Goal: Task Accomplishment & Management: Use online tool/utility

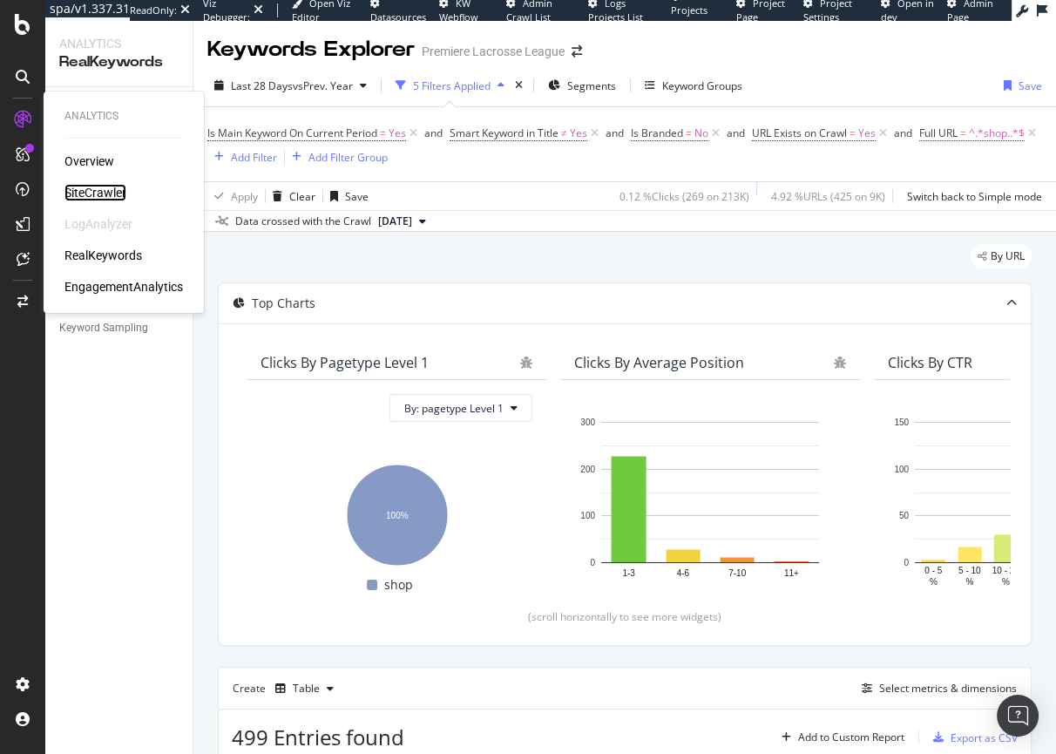
click at [101, 193] on div "SiteCrawler" at bounding box center [95, 192] width 62 height 17
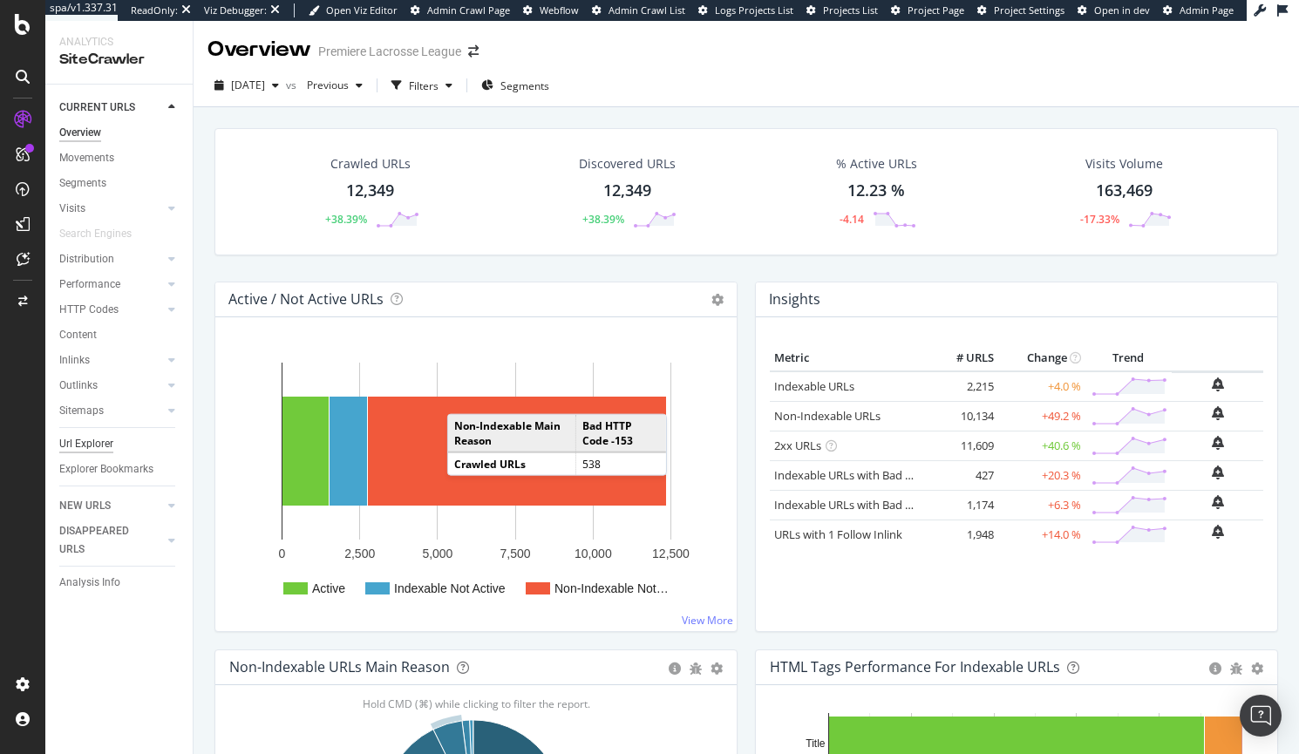
click at [73, 440] on div "Url Explorer" at bounding box center [86, 444] width 54 height 18
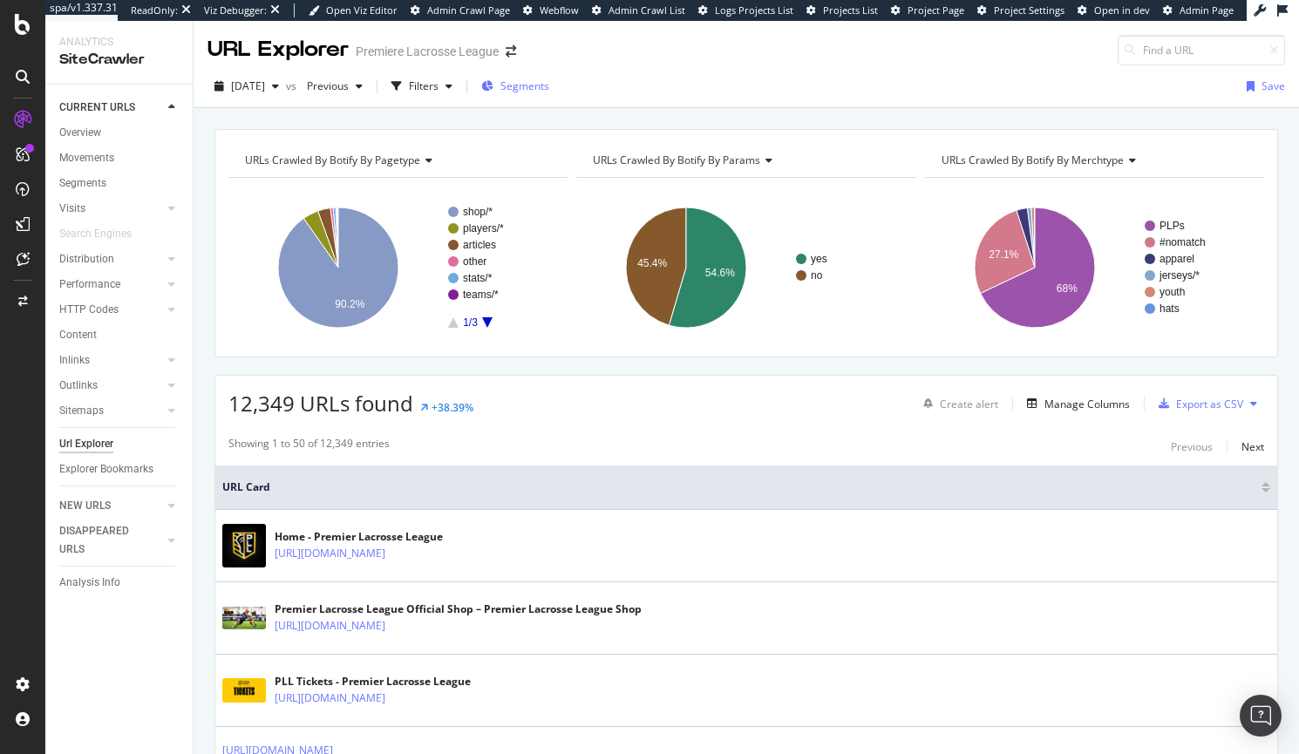
click at [549, 86] on span "Segments" at bounding box center [524, 85] width 49 height 15
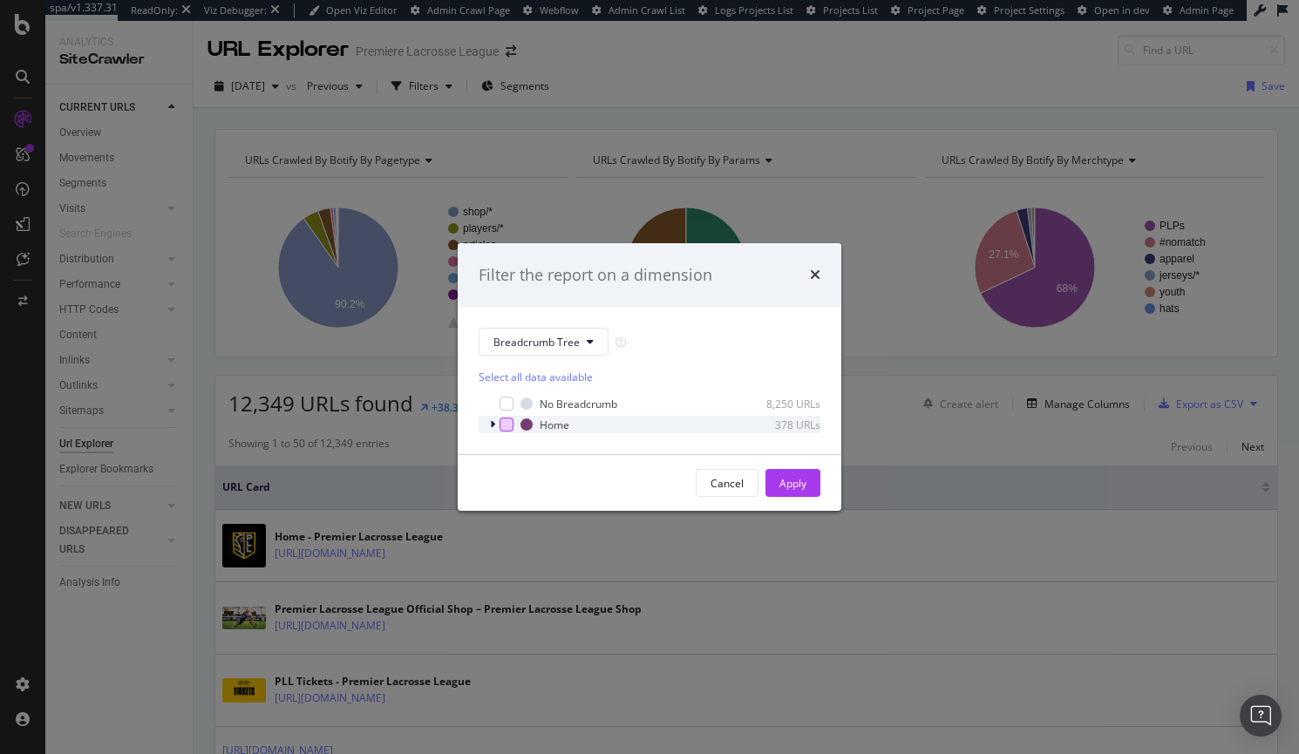
click at [500, 427] on div "modal" at bounding box center [506, 424] width 14 height 14
click at [495, 426] on div "modal" at bounding box center [494, 424] width 10 height 17
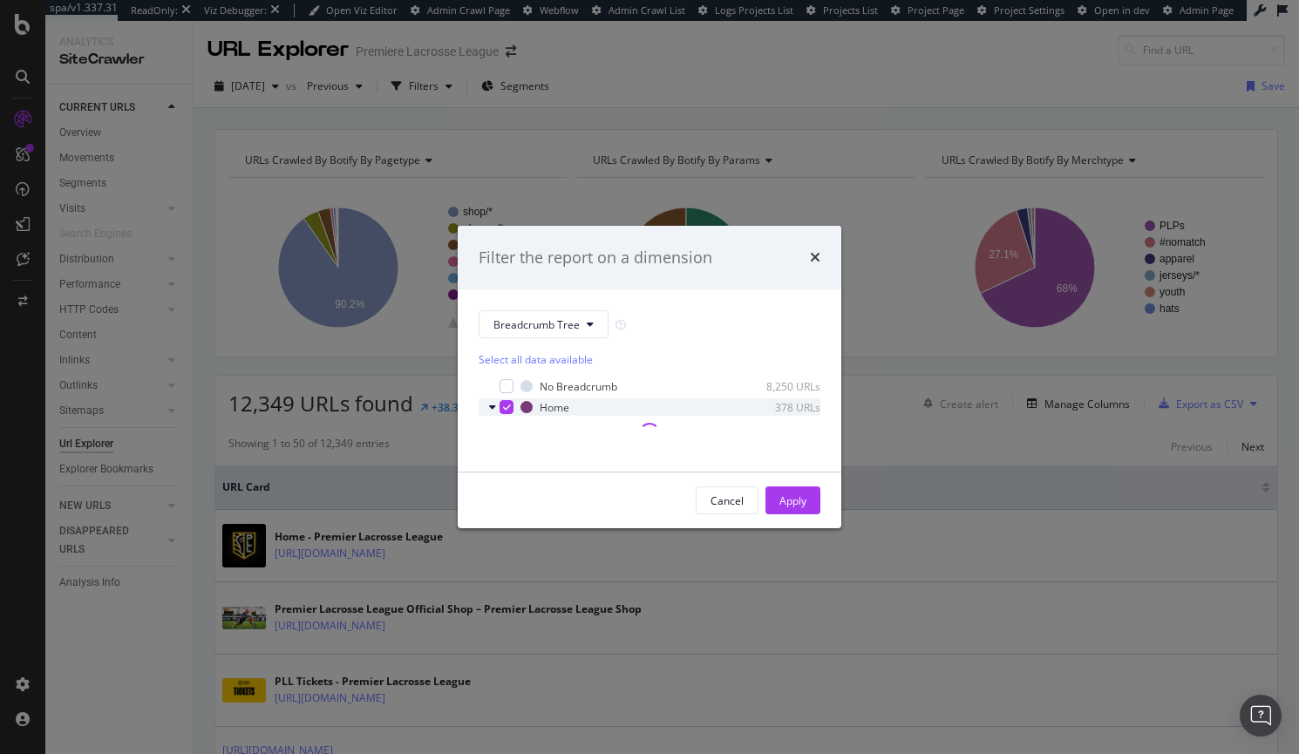
click at [489, 408] on icon "modal" at bounding box center [492, 407] width 7 height 10
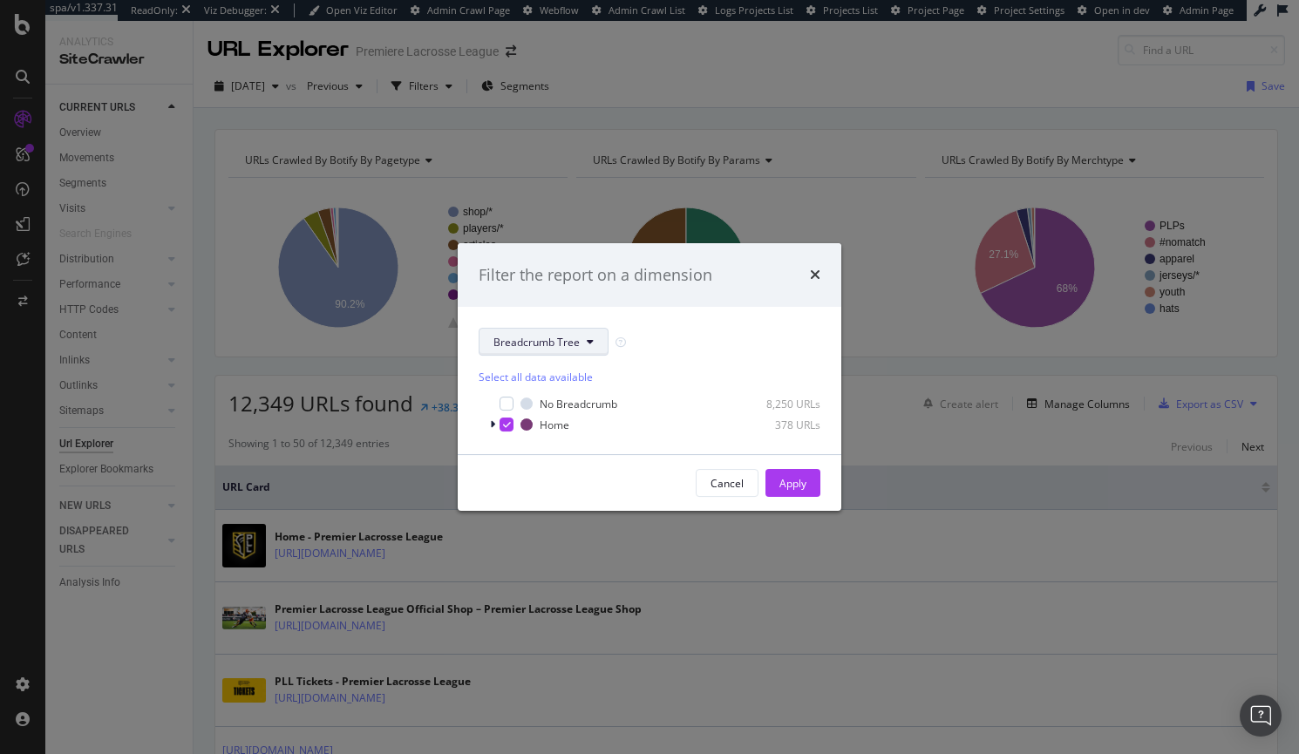
click at [564, 354] on button "Breadcrumb Tree" at bounding box center [543, 342] width 130 height 28
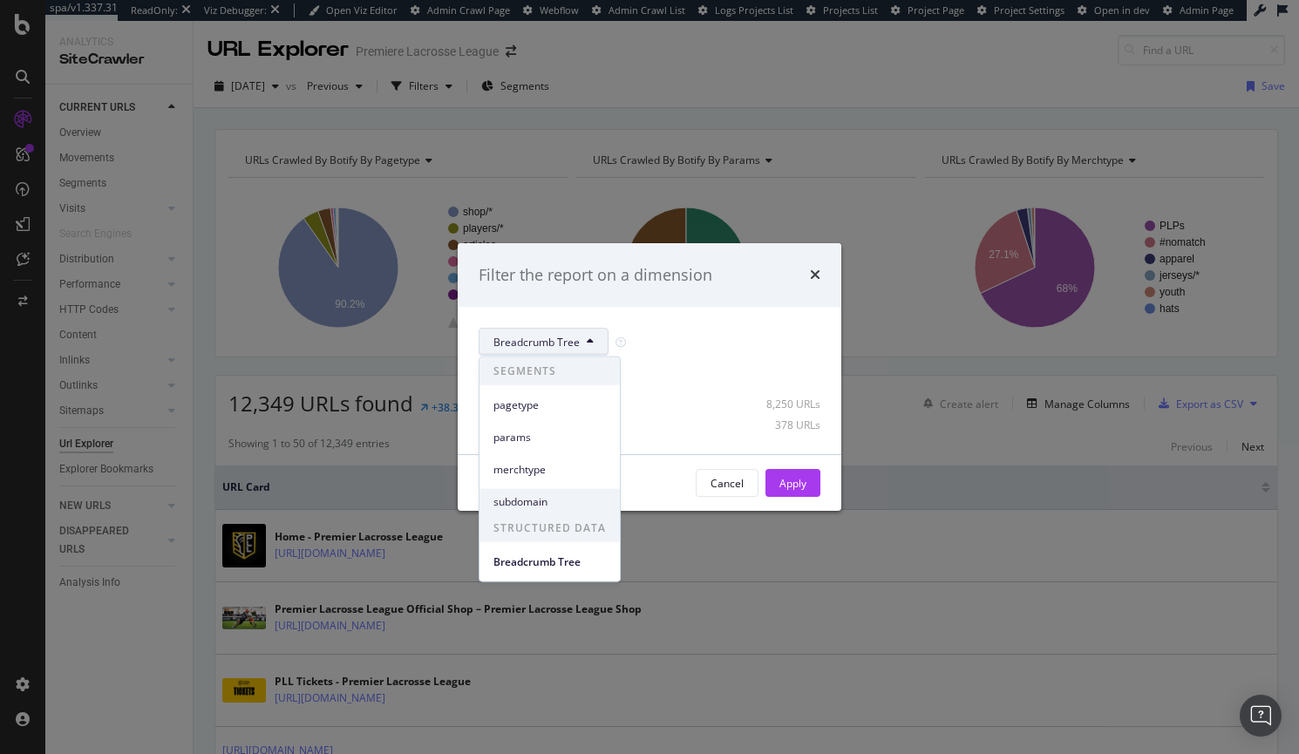
click at [532, 496] on span "subdomain" at bounding box center [549, 501] width 112 height 16
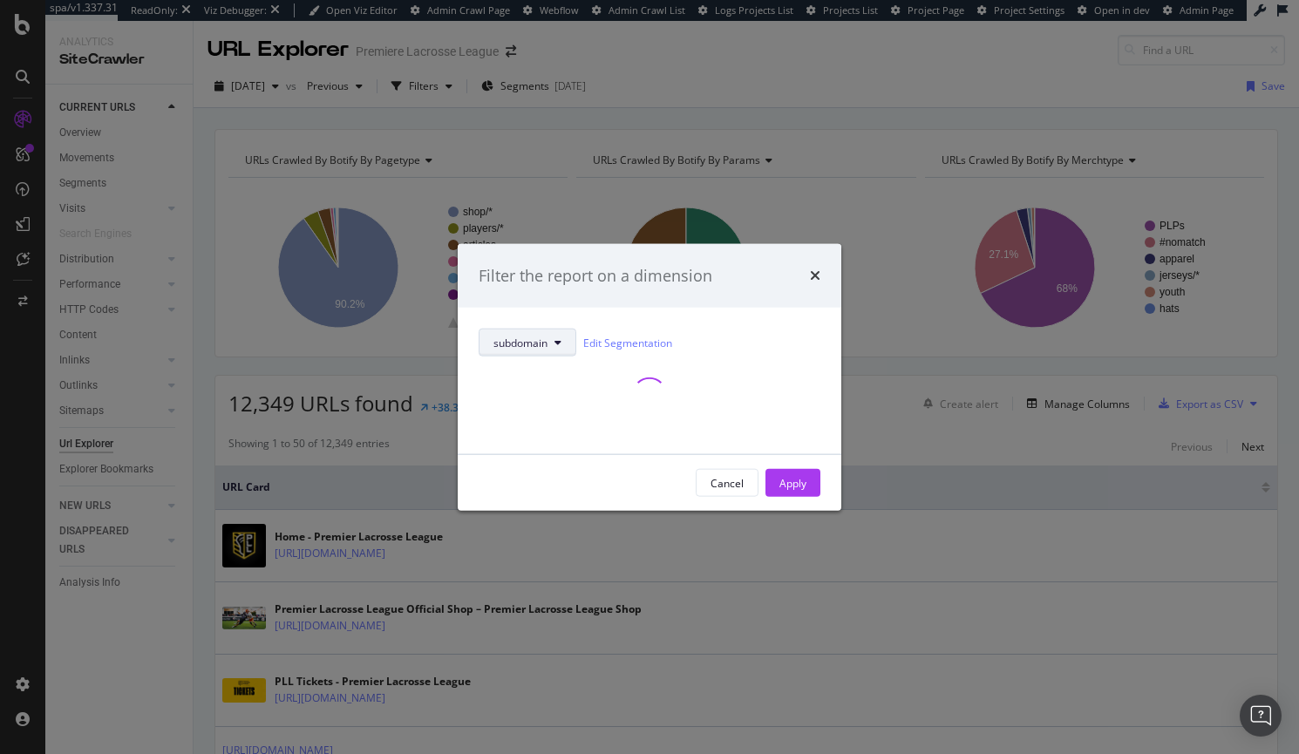
click at [557, 341] on icon "modal" at bounding box center [557, 342] width 7 height 10
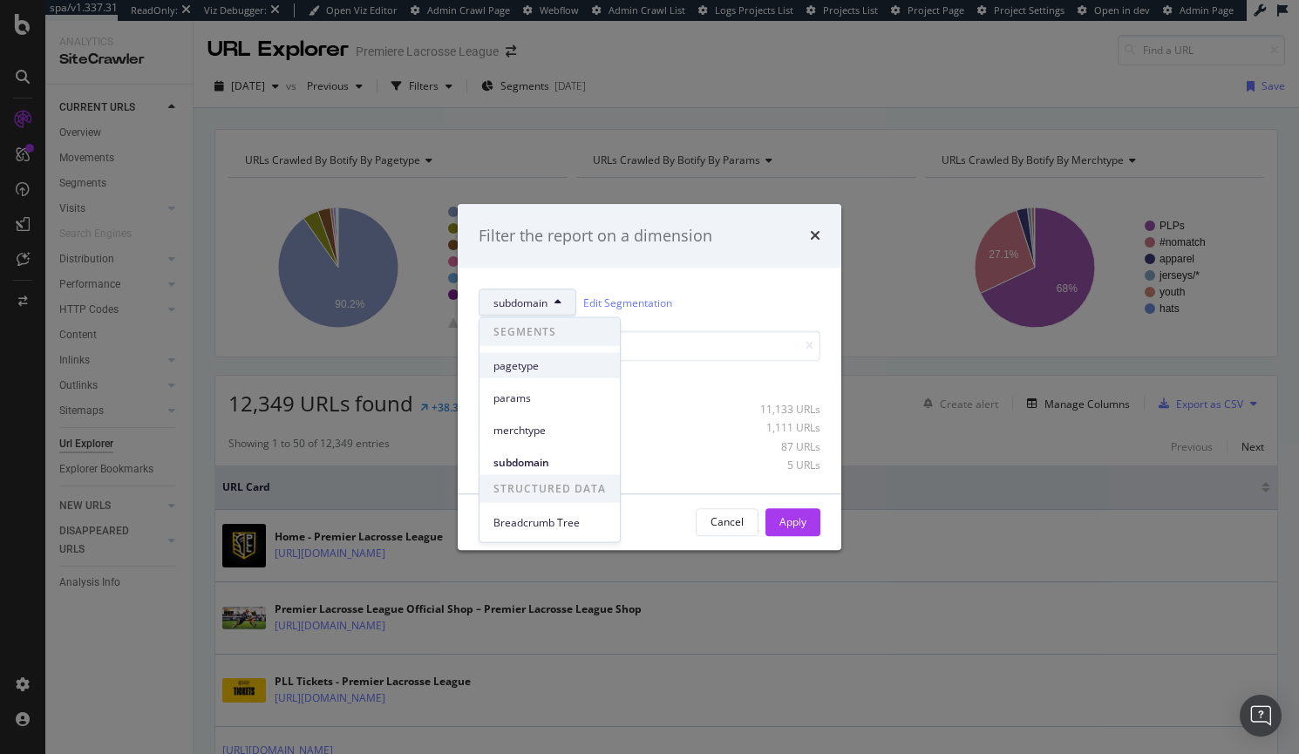
click at [544, 358] on span "pagetype" at bounding box center [549, 365] width 112 height 16
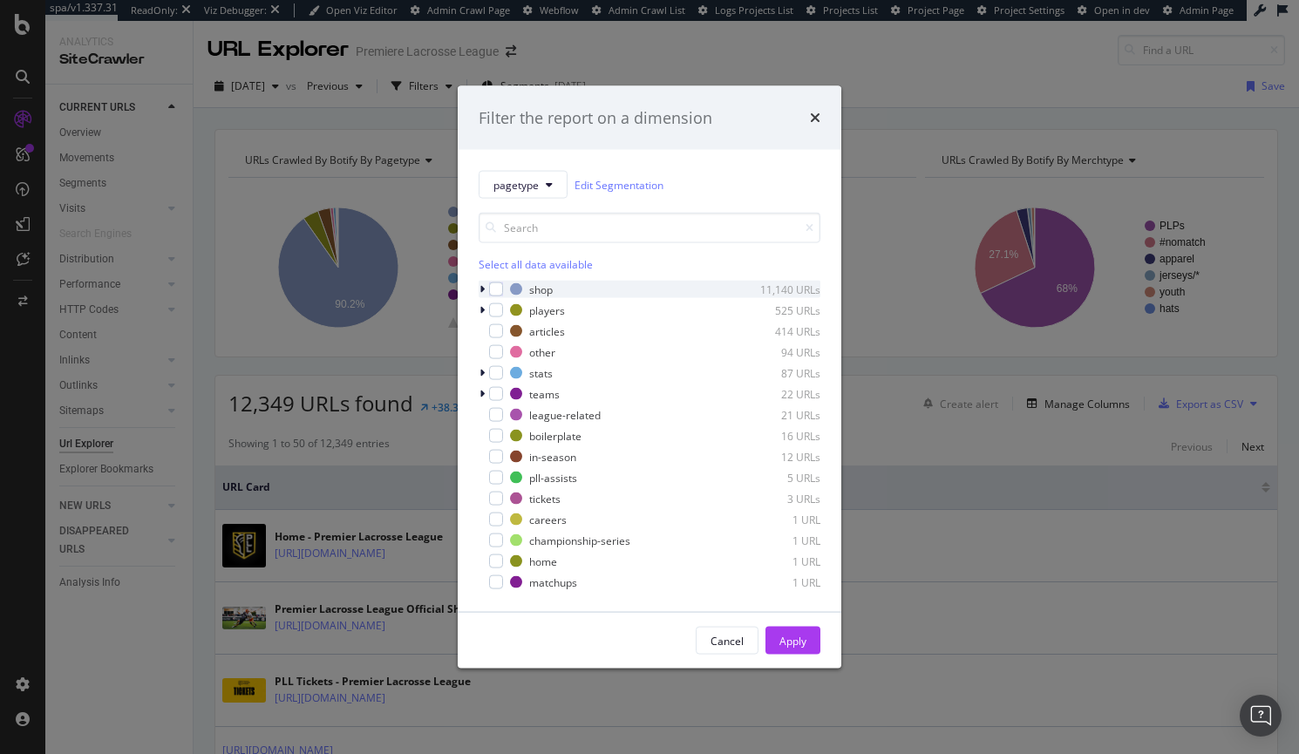
click at [481, 288] on icon "modal" at bounding box center [481, 289] width 5 height 10
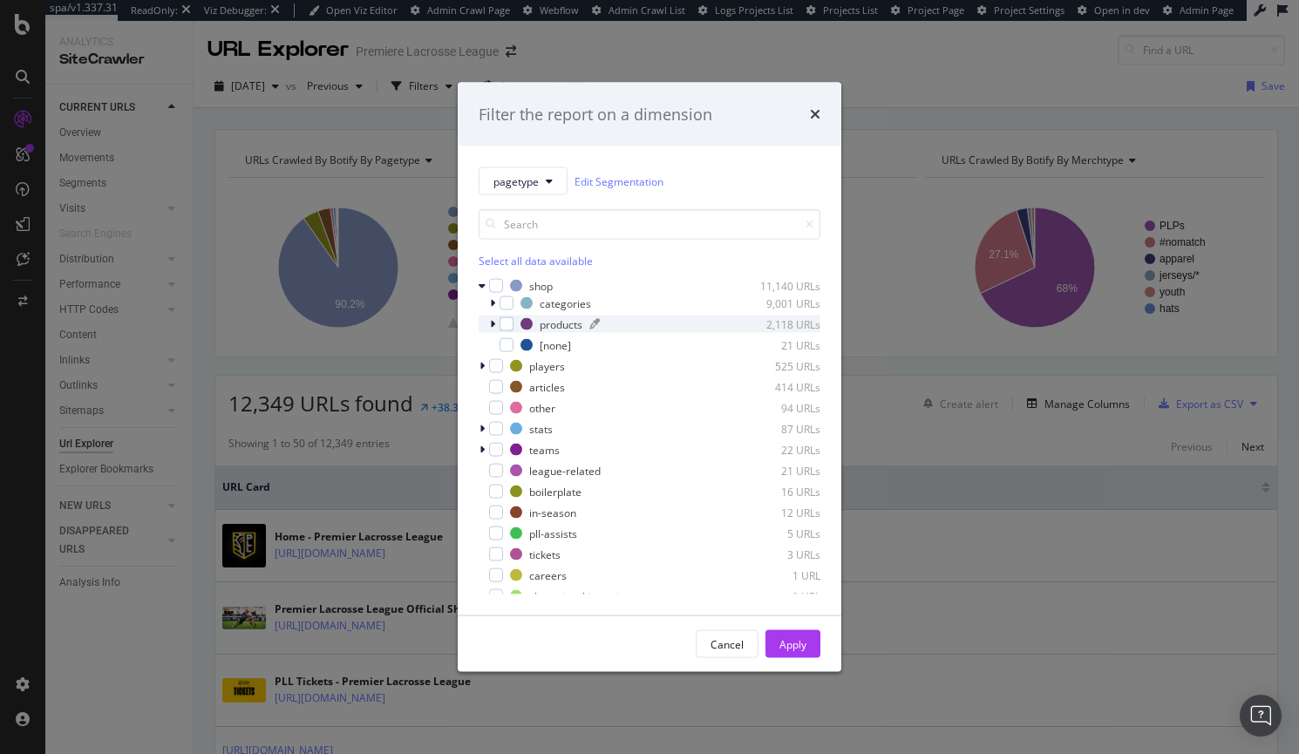
click at [566, 318] on div "products" at bounding box center [560, 323] width 43 height 15
click at [504, 322] on div "modal" at bounding box center [506, 324] width 14 height 14
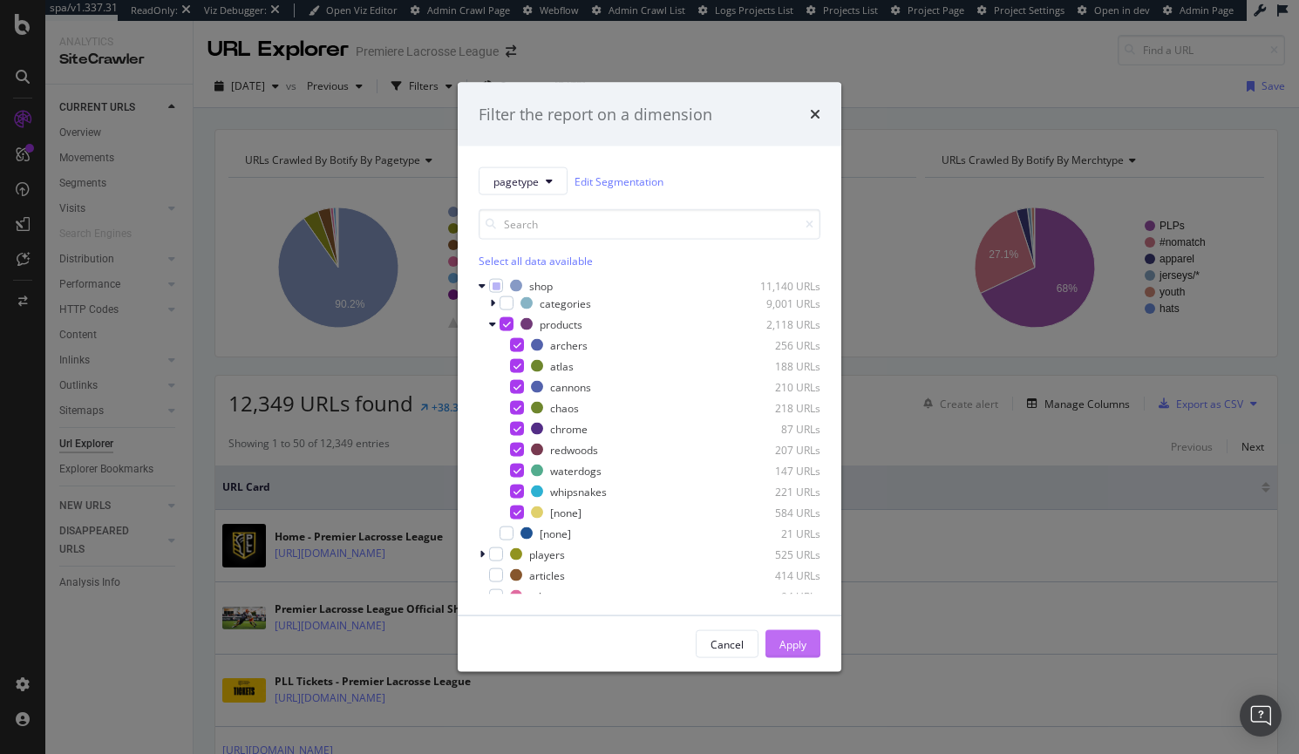
click at [807, 645] on button "Apply" at bounding box center [792, 644] width 55 height 28
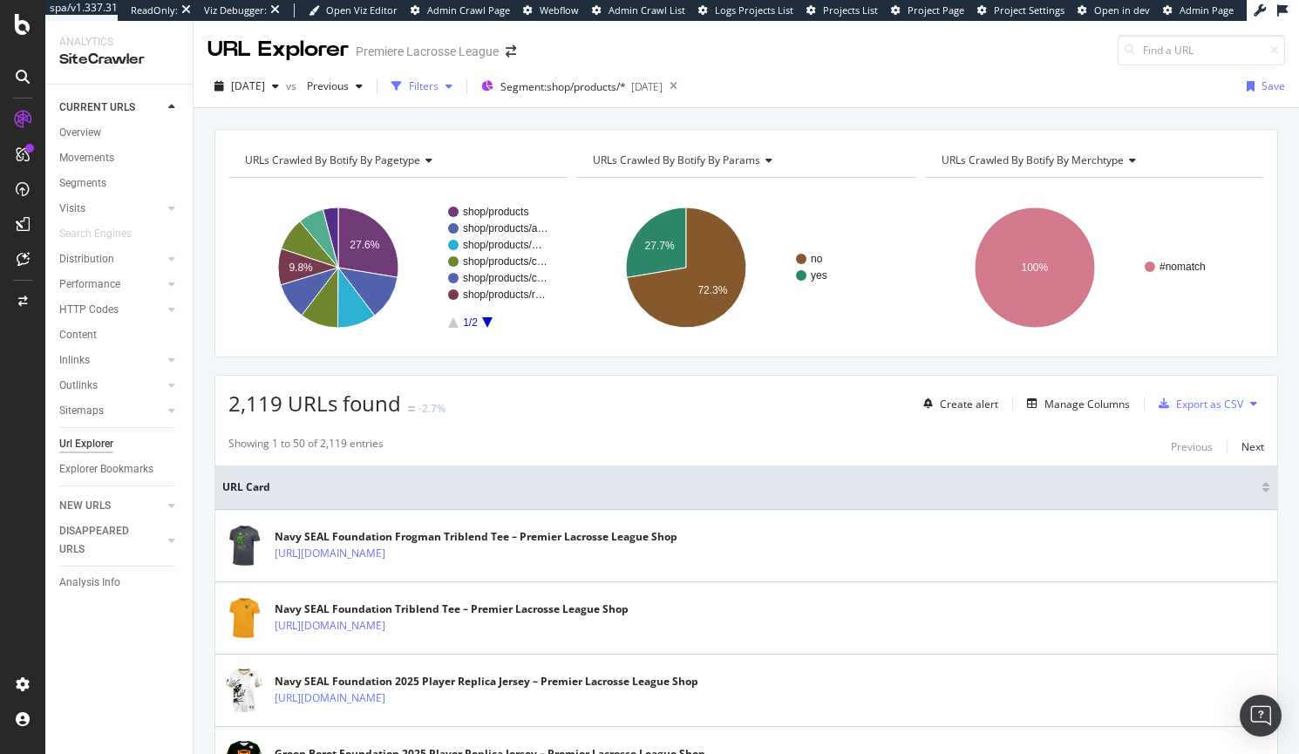
click at [459, 77] on div "Filters" at bounding box center [421, 86] width 75 height 26
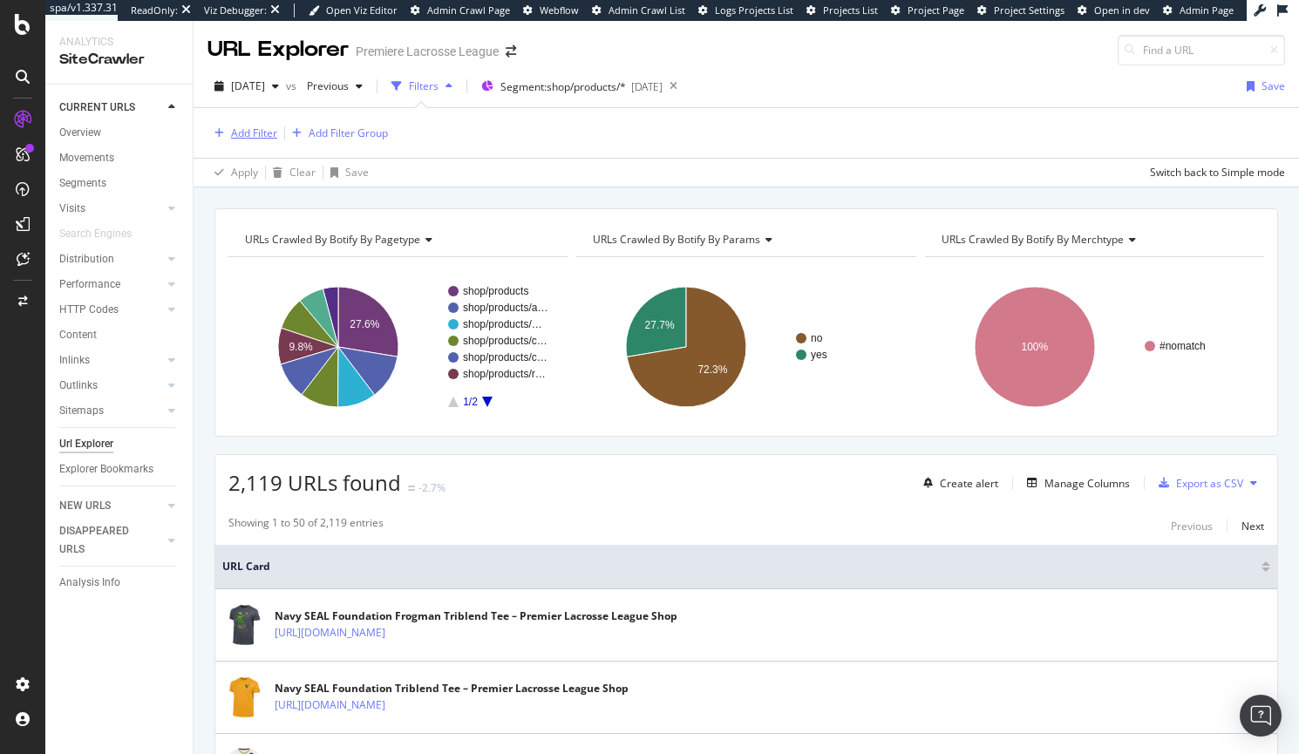
click at [231, 133] on div "Add Filter" at bounding box center [254, 132] width 46 height 15
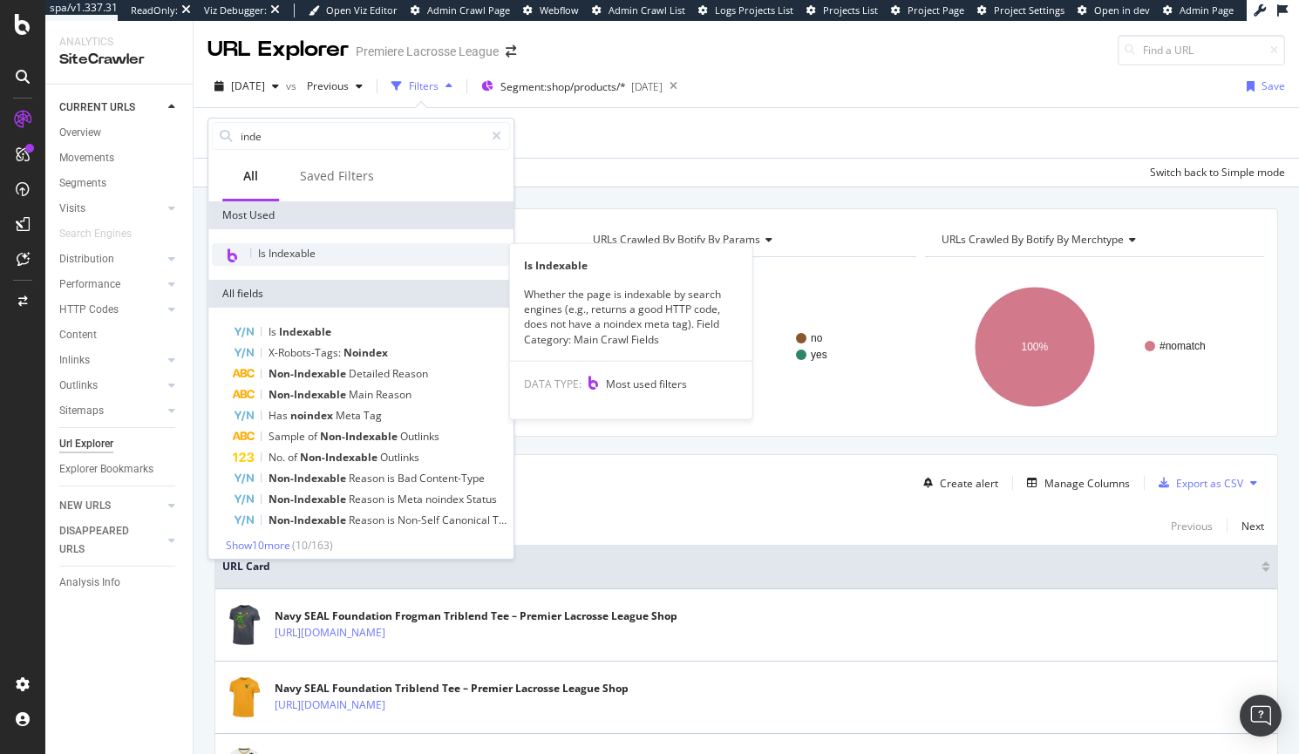
type input "inde"
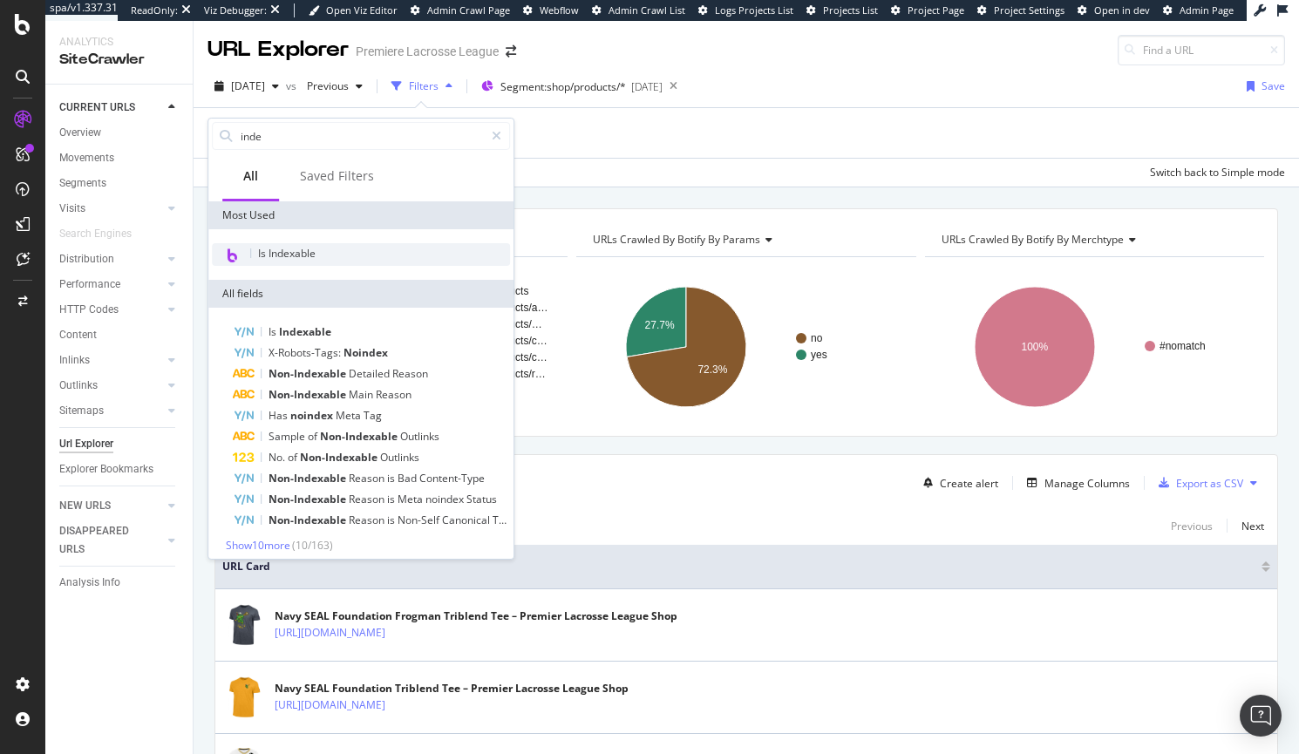
click at [310, 247] on span "Is Indexable" at bounding box center [287, 253] width 58 height 15
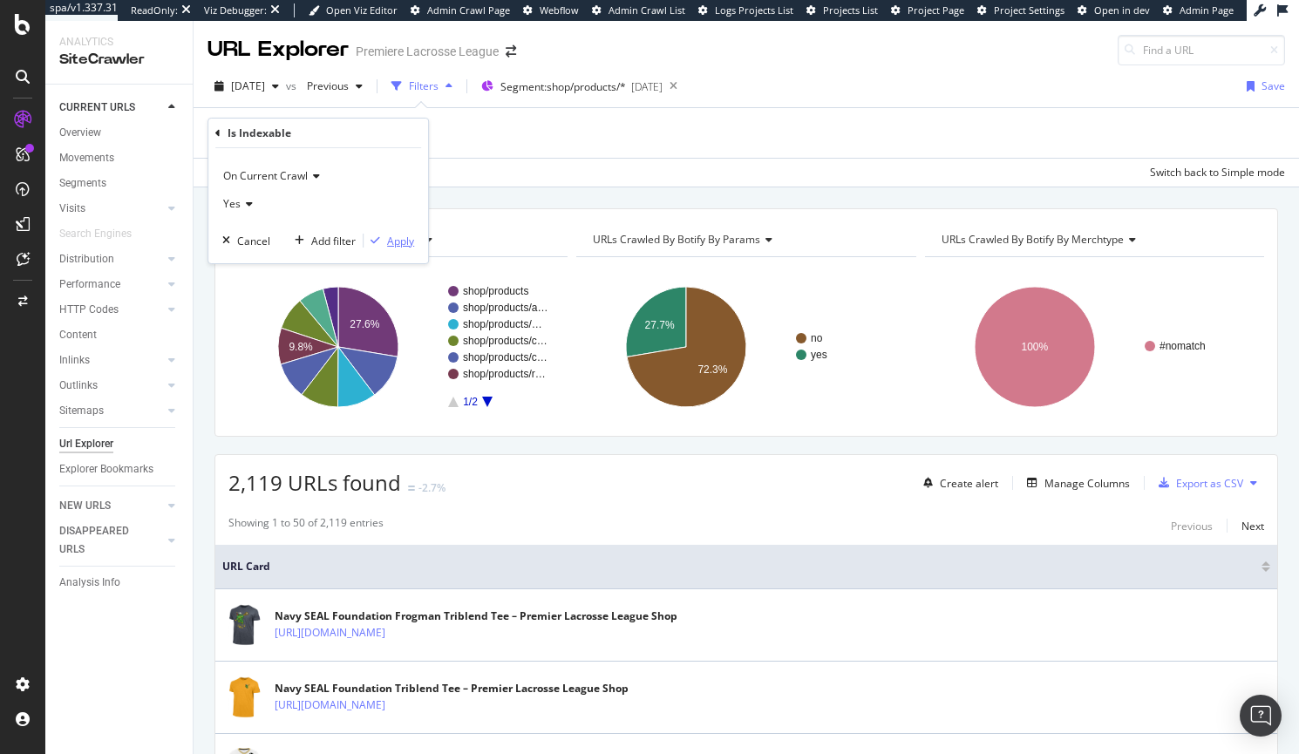
click at [409, 248] on div "Apply" at bounding box center [388, 241] width 51 height 16
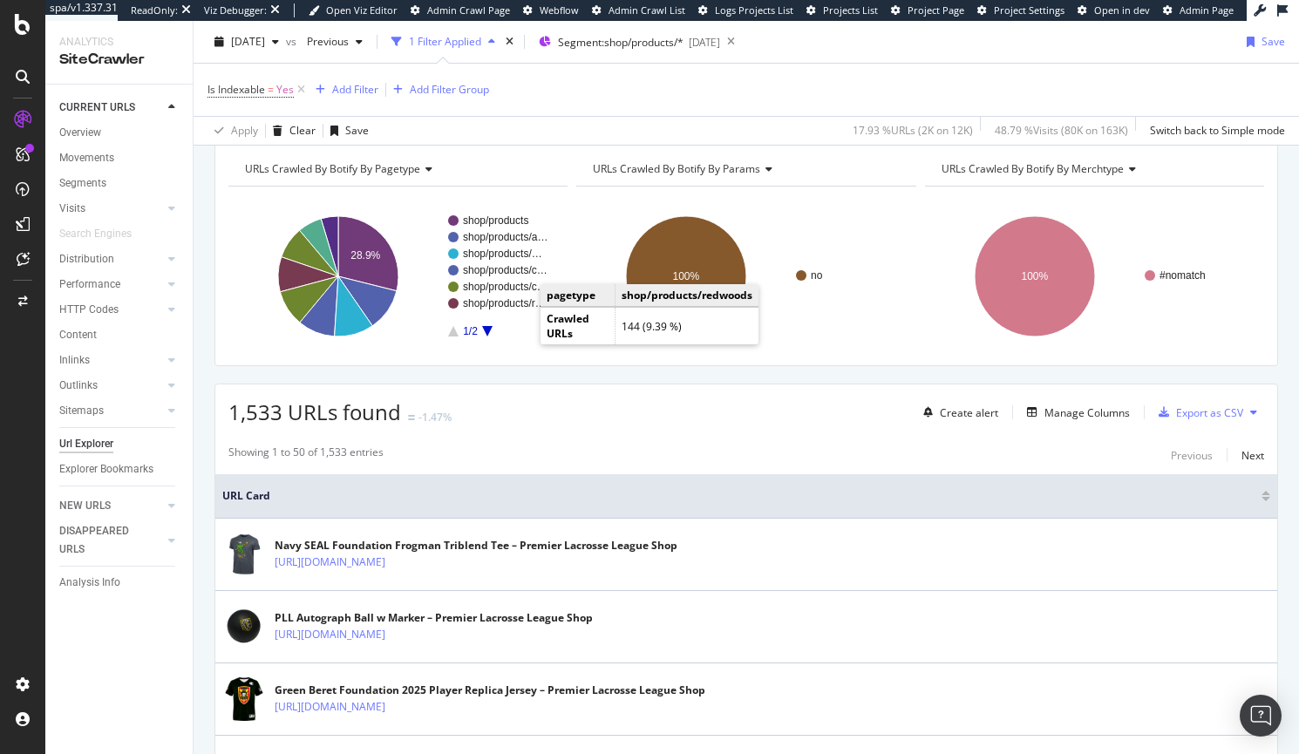
scroll to position [74, 0]
click at [1055, 412] on div "Manage Columns" at bounding box center [1086, 411] width 85 height 15
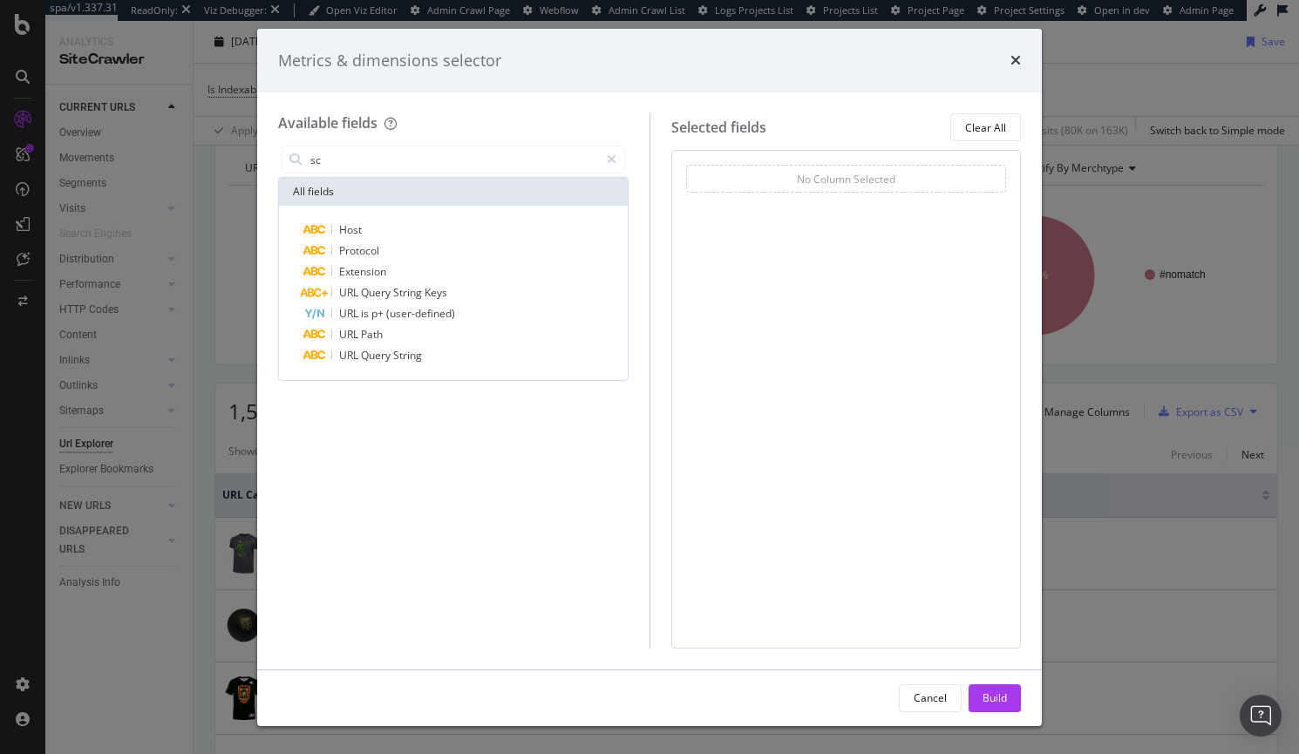
type input "s"
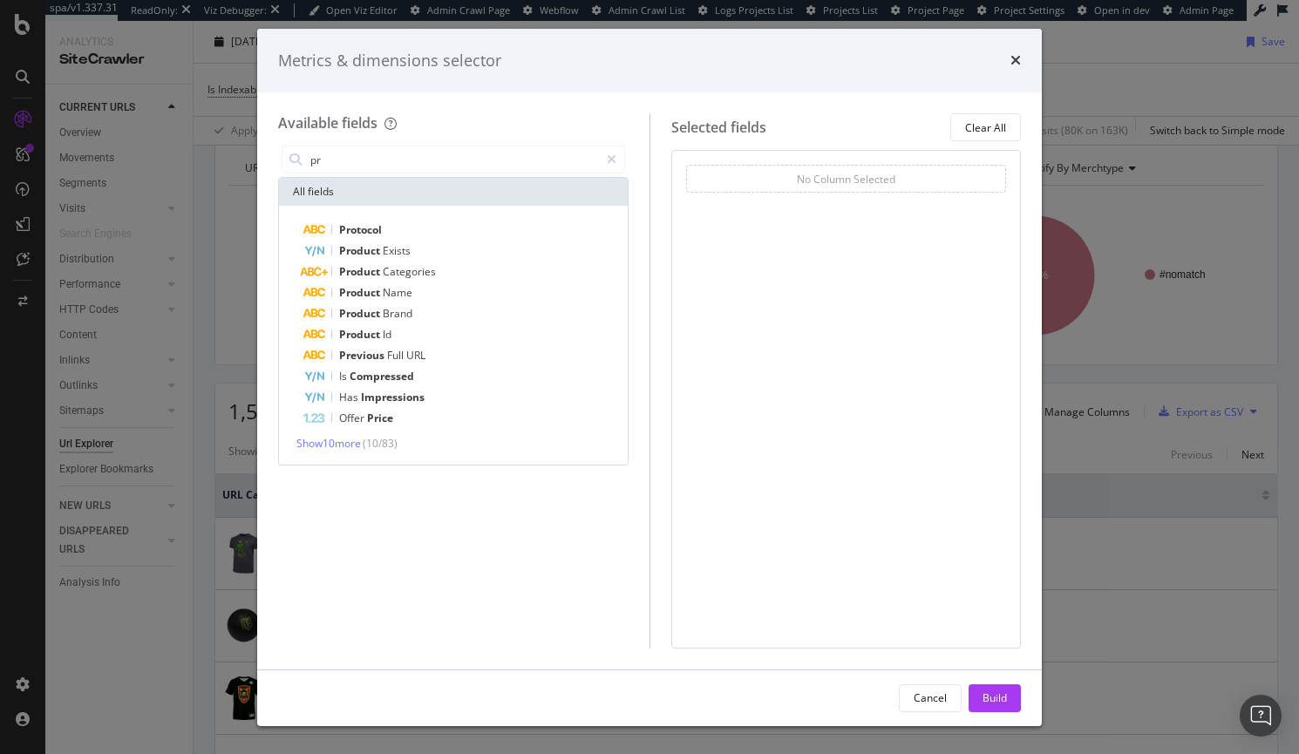
type input "p"
type input "s"
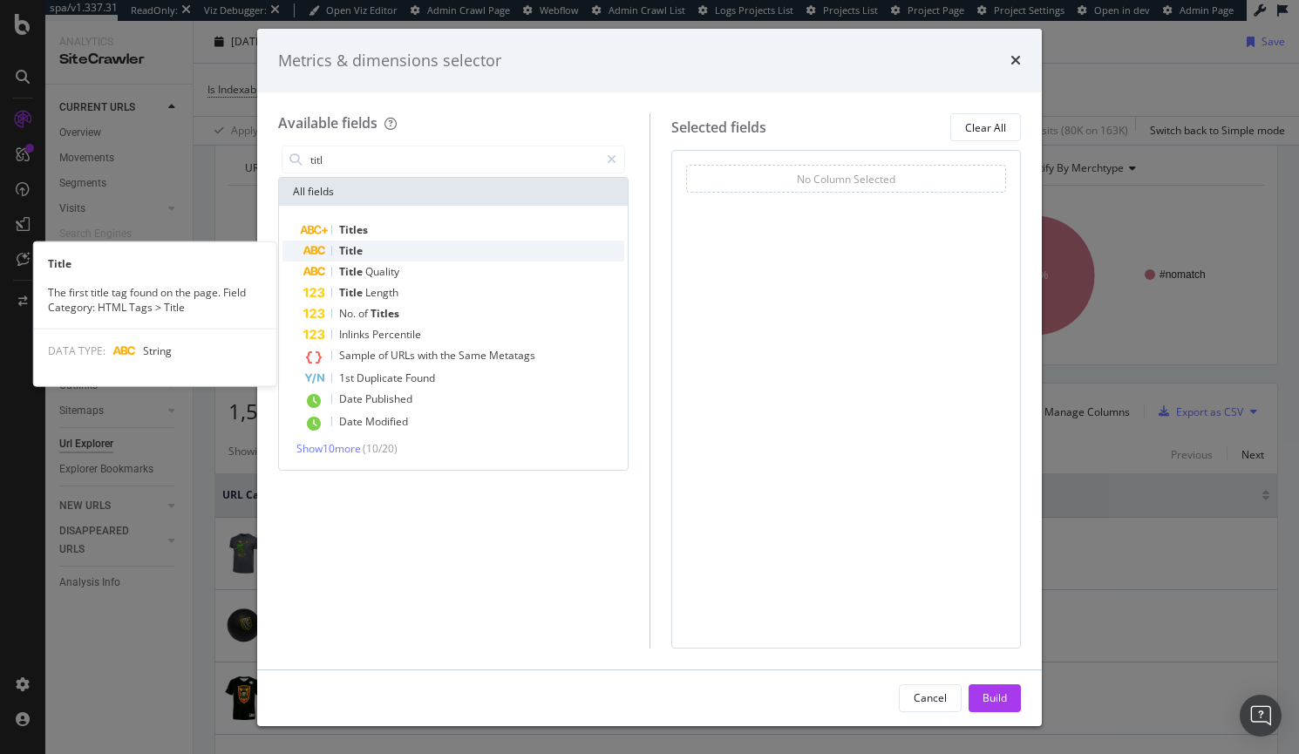
type input "titl"
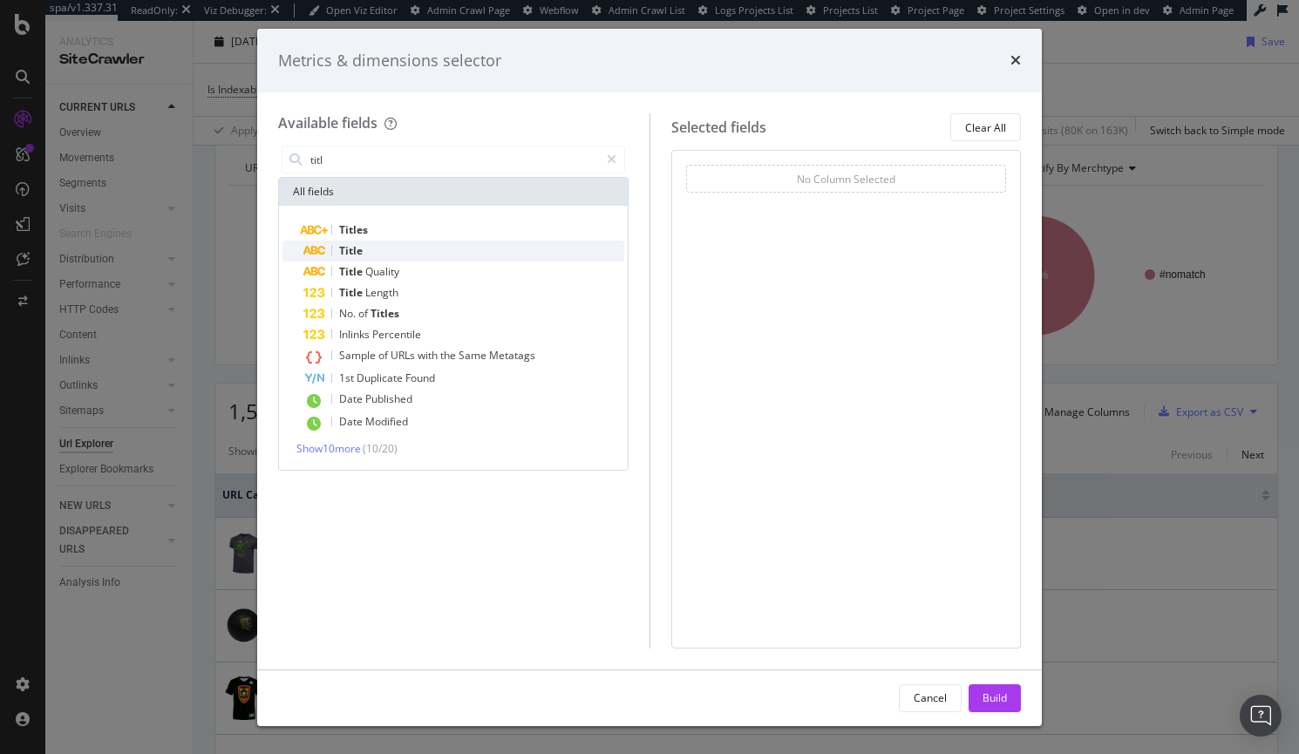
click at [335, 252] on div "Title" at bounding box center [463, 251] width 321 height 21
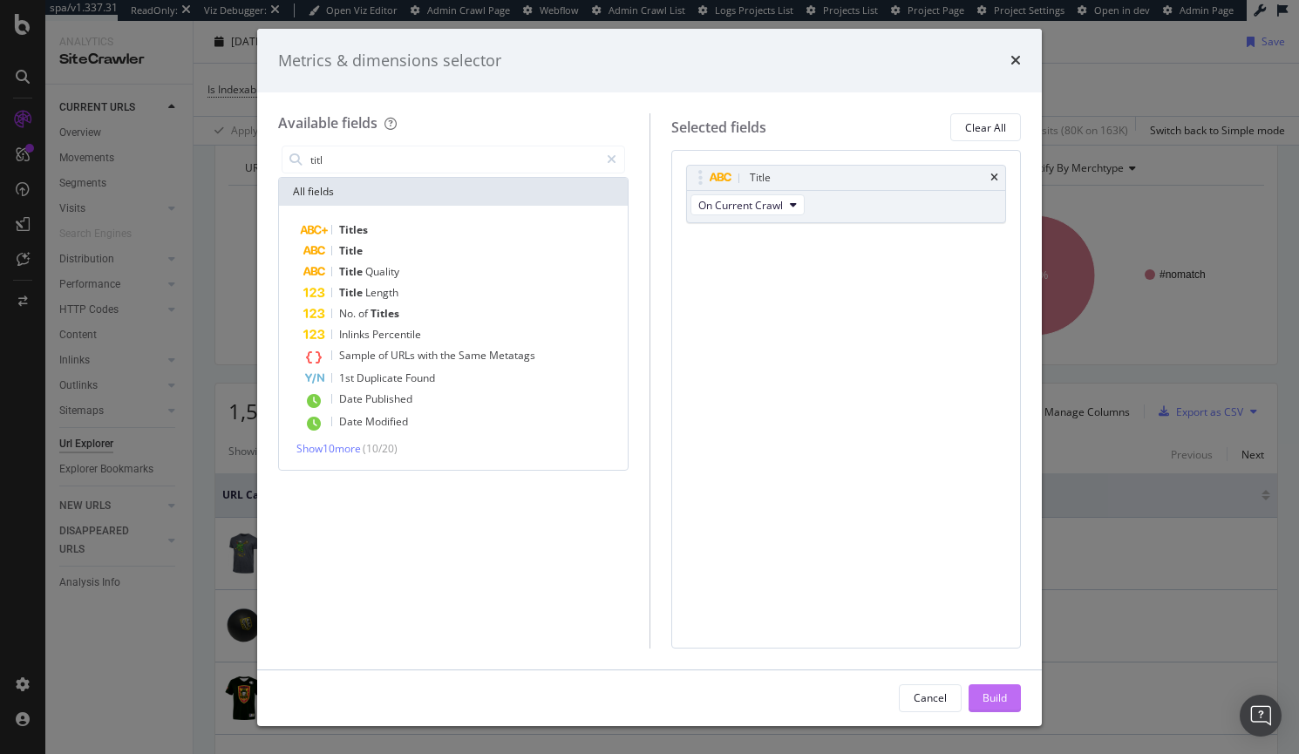
click at [1001, 690] on div "Build" at bounding box center [994, 697] width 24 height 15
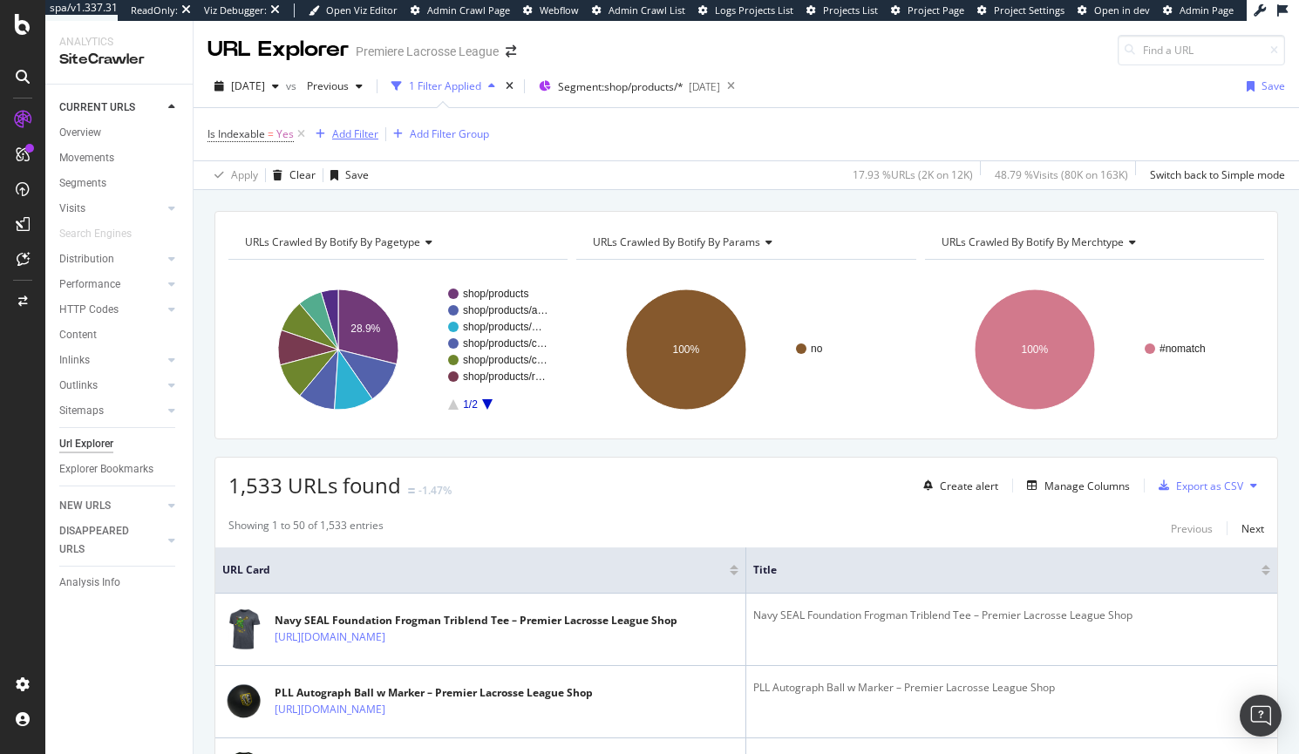
click at [356, 132] on div "Add Filter" at bounding box center [355, 133] width 46 height 15
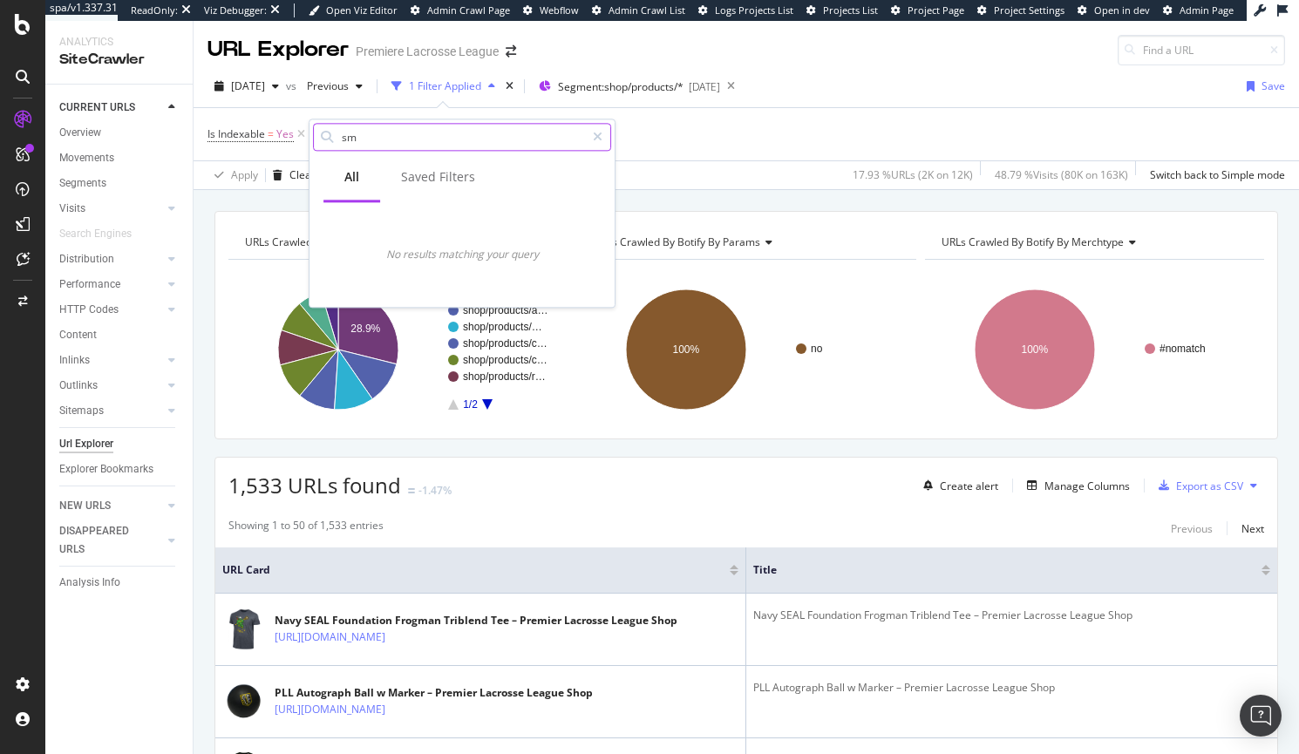
type input "s"
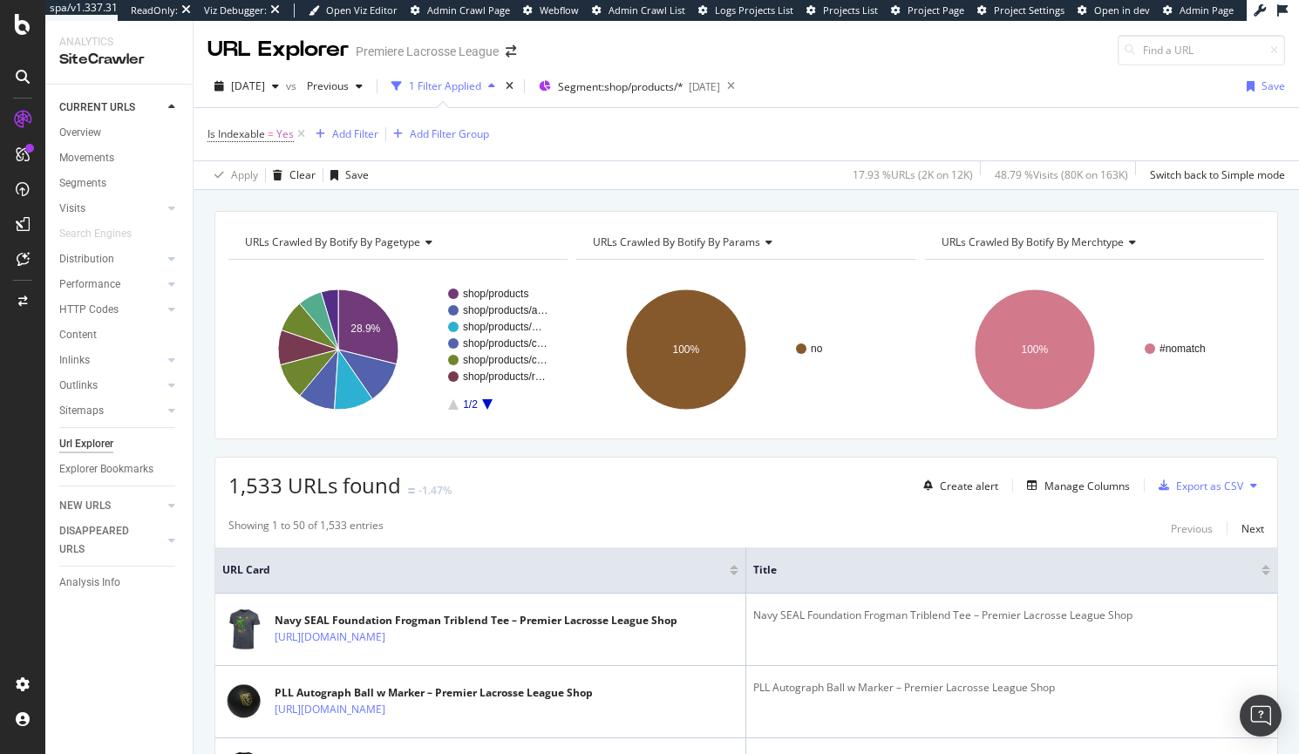
click at [851, 142] on div "Is Indexable = Yes Add Filter Add Filter Group" at bounding box center [745, 134] width 1077 height 52
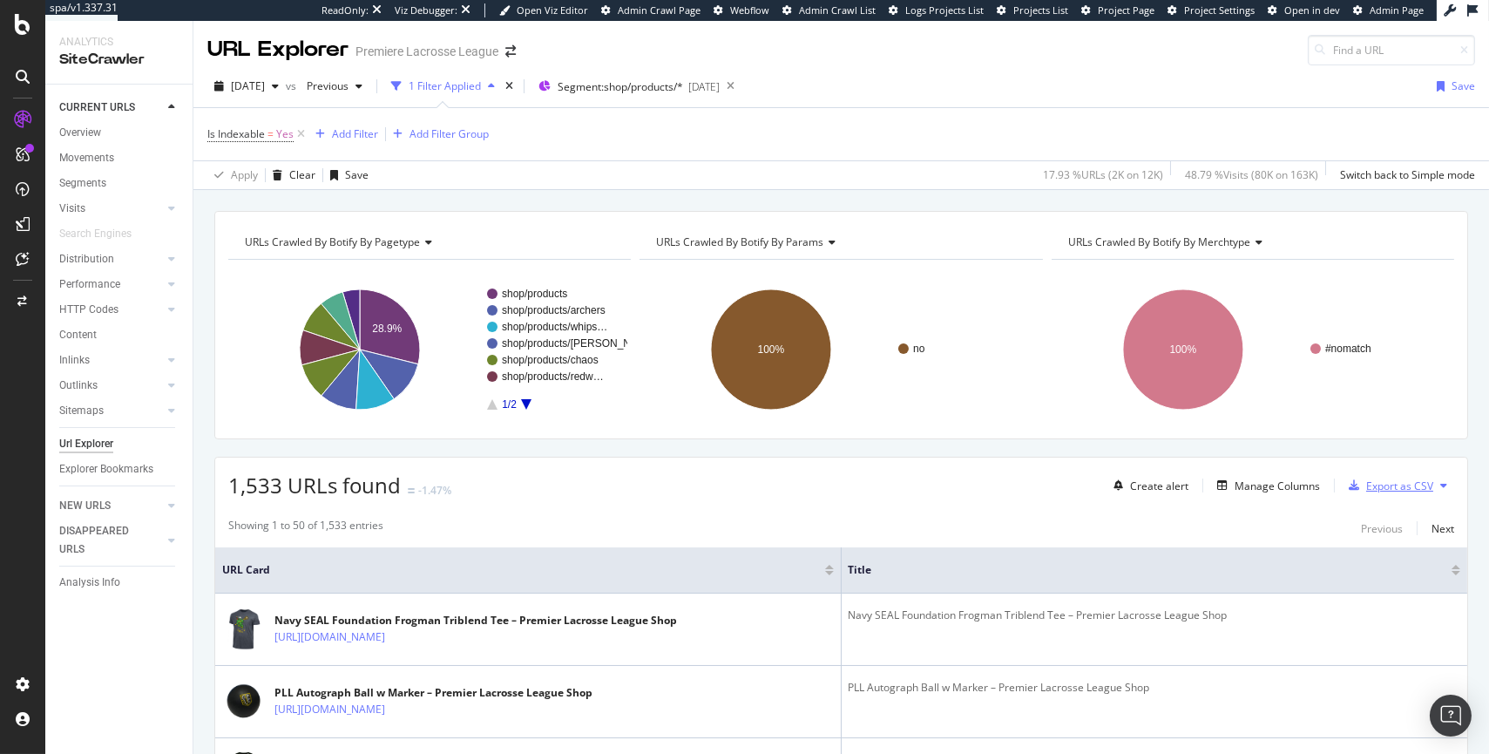
click at [1055, 479] on div "Export as CSV" at bounding box center [1400, 485] width 67 height 15
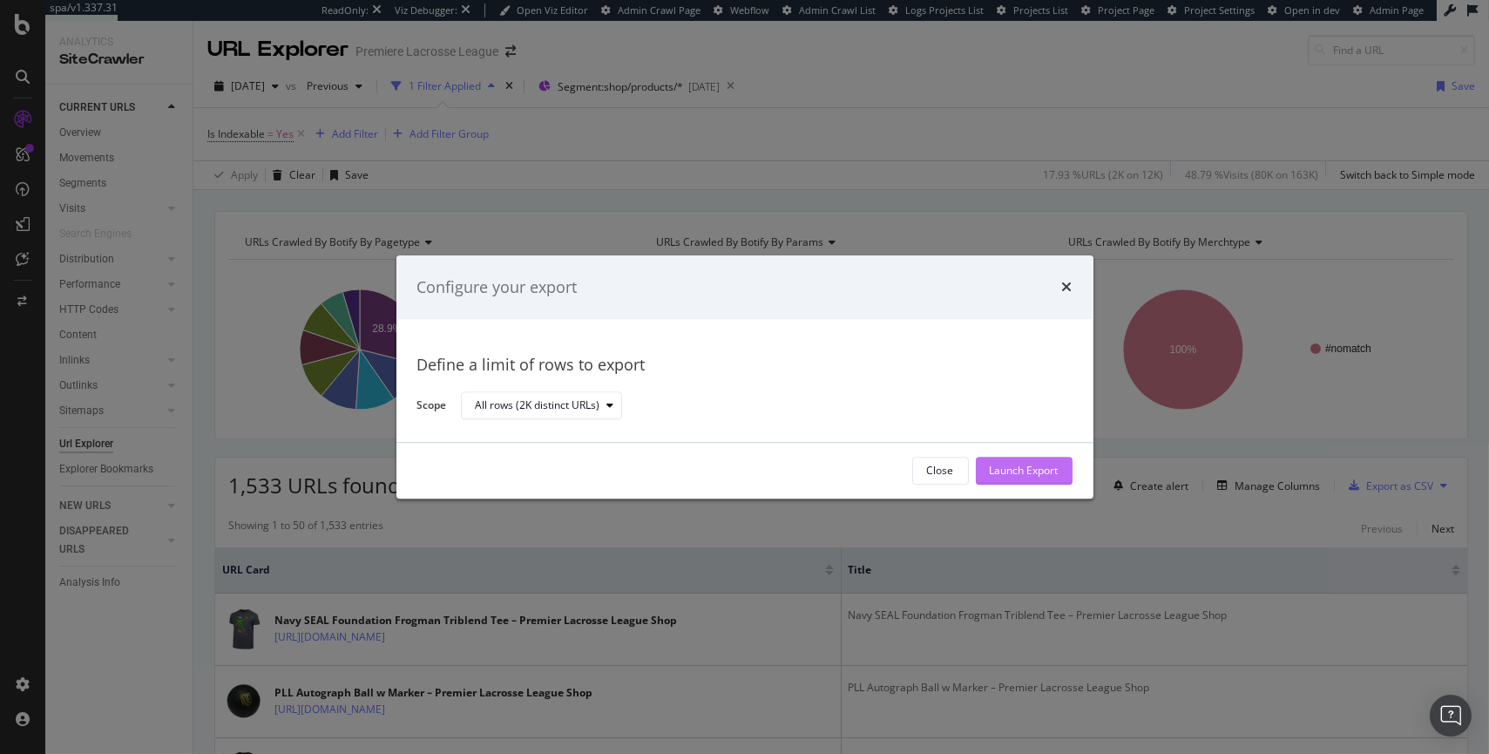
click at [1042, 466] on div "Launch Export" at bounding box center [1024, 471] width 69 height 15
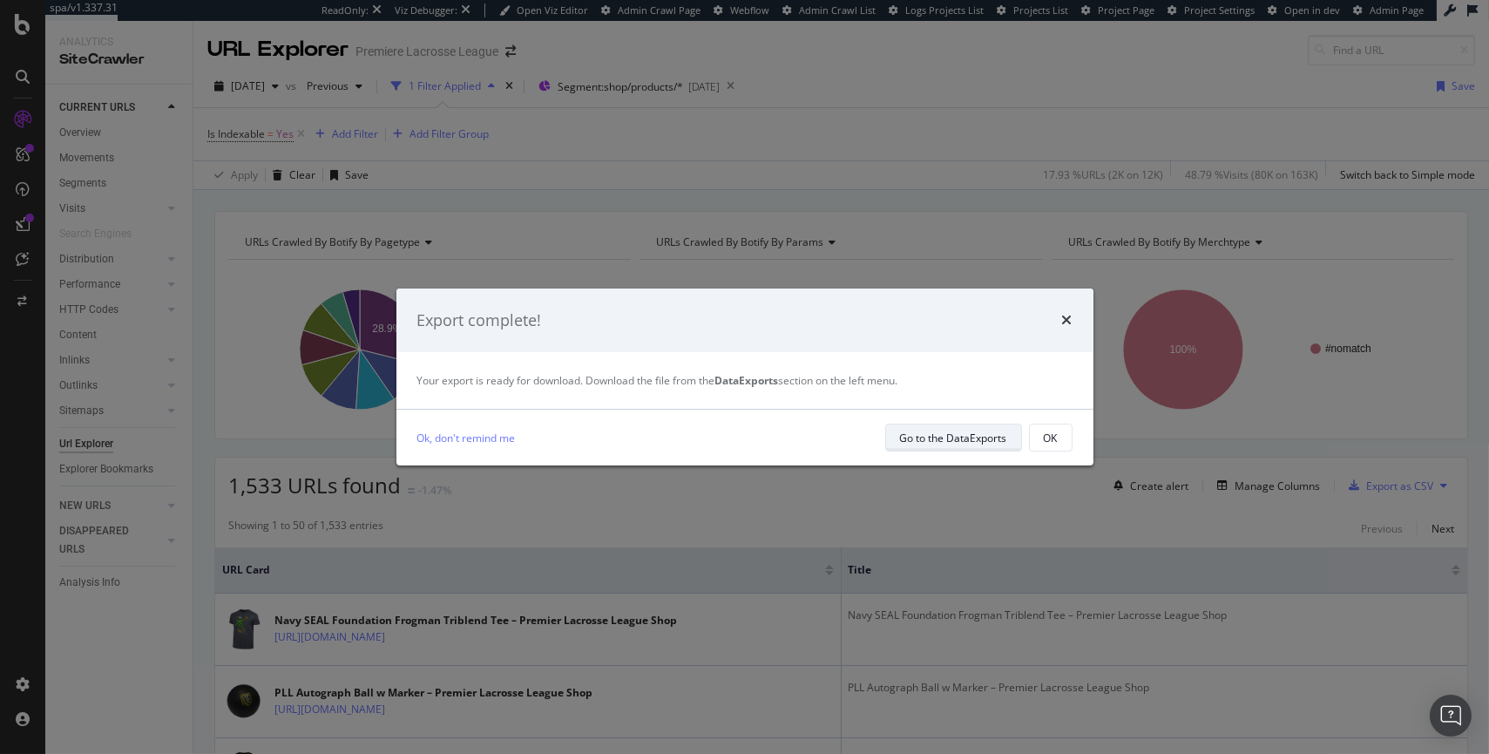
click at [967, 442] on div "Go to the DataExports" at bounding box center [953, 438] width 107 height 15
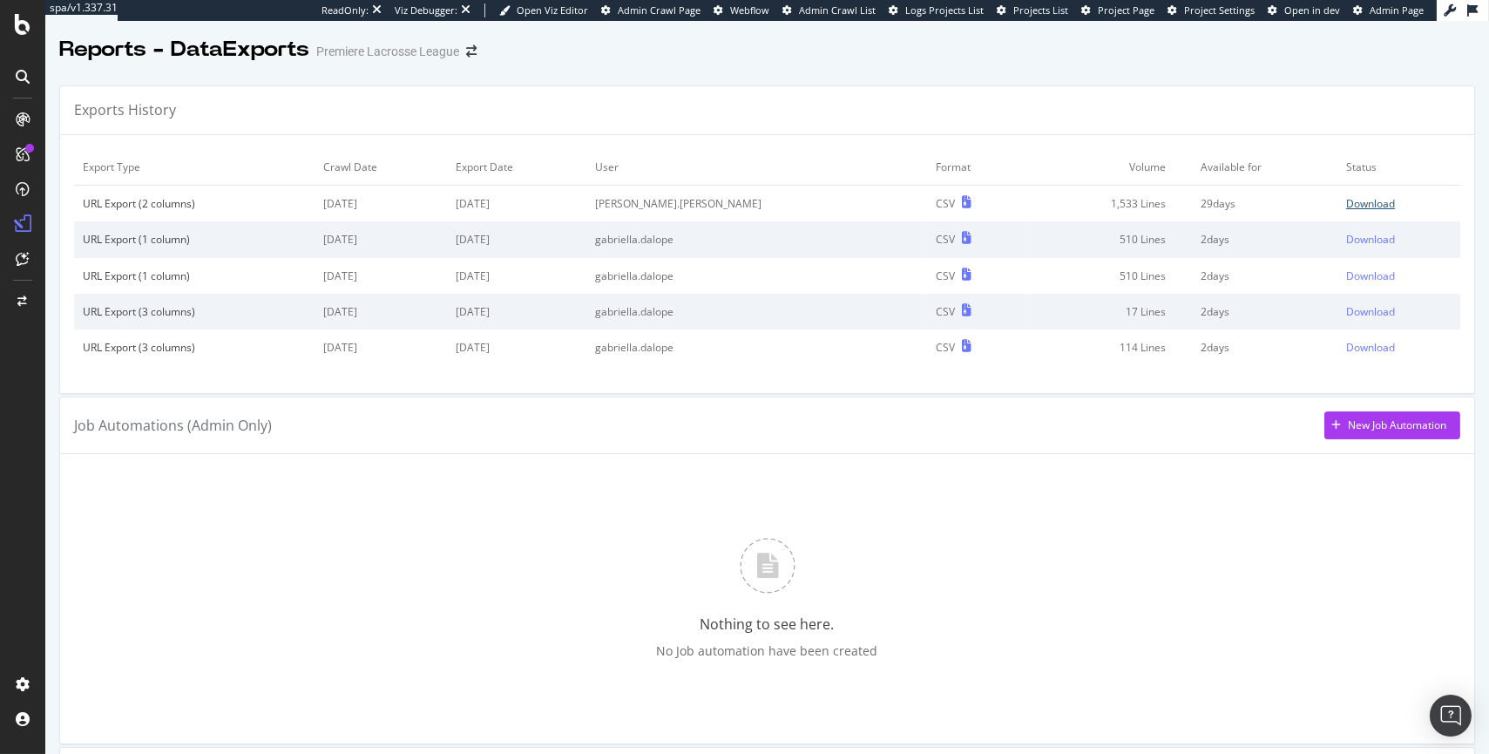
click at [1055, 196] on div "Download" at bounding box center [1370, 203] width 49 height 15
